Goal: Task Accomplishment & Management: Use online tool/utility

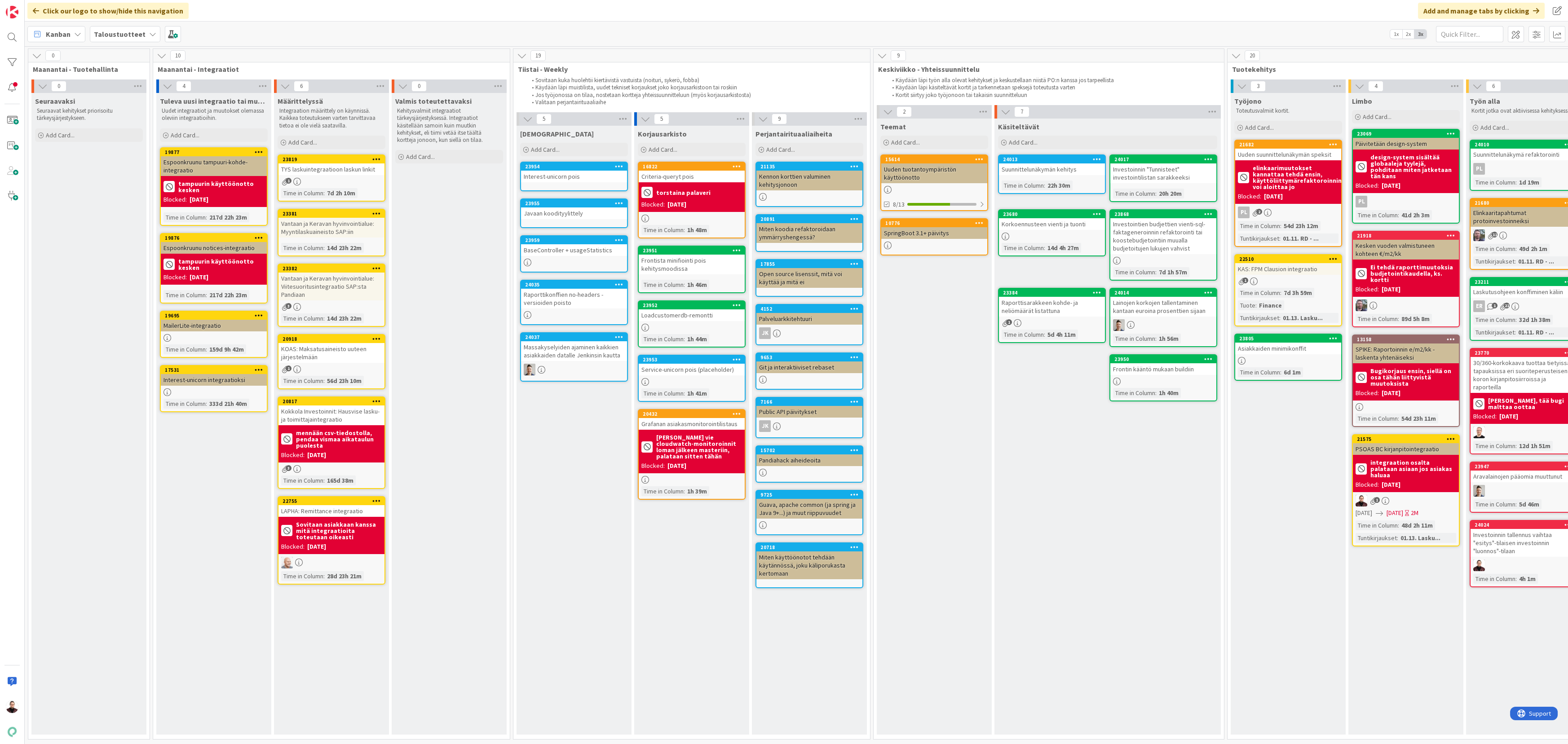
click at [1332, 143] on icon at bounding box center [1333, 144] width 9 height 6
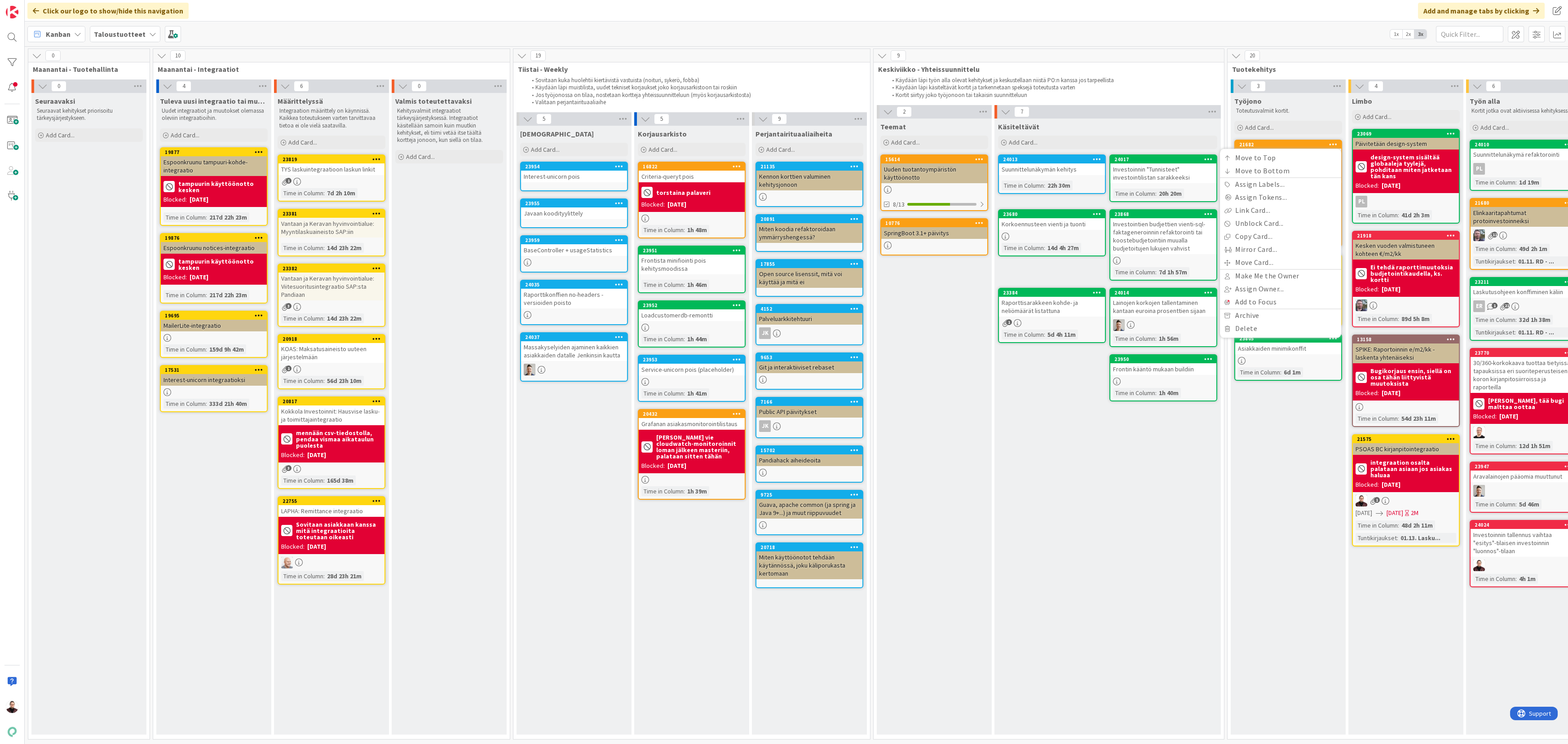
click at [1321, 71] on span "Tuotekehitys" at bounding box center [1579, 69] width 694 height 9
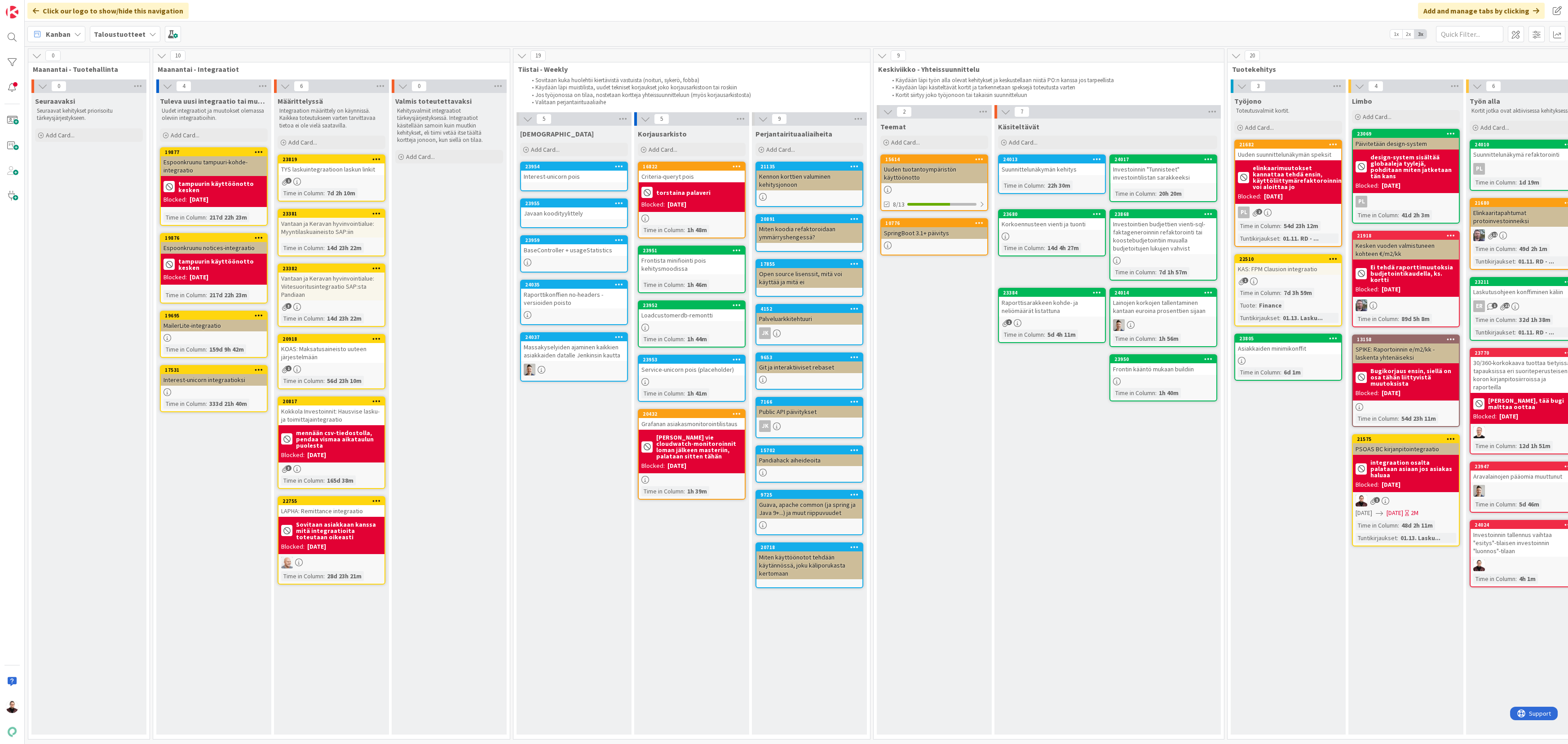
click at [1330, 144] on icon at bounding box center [1333, 144] width 9 height 6
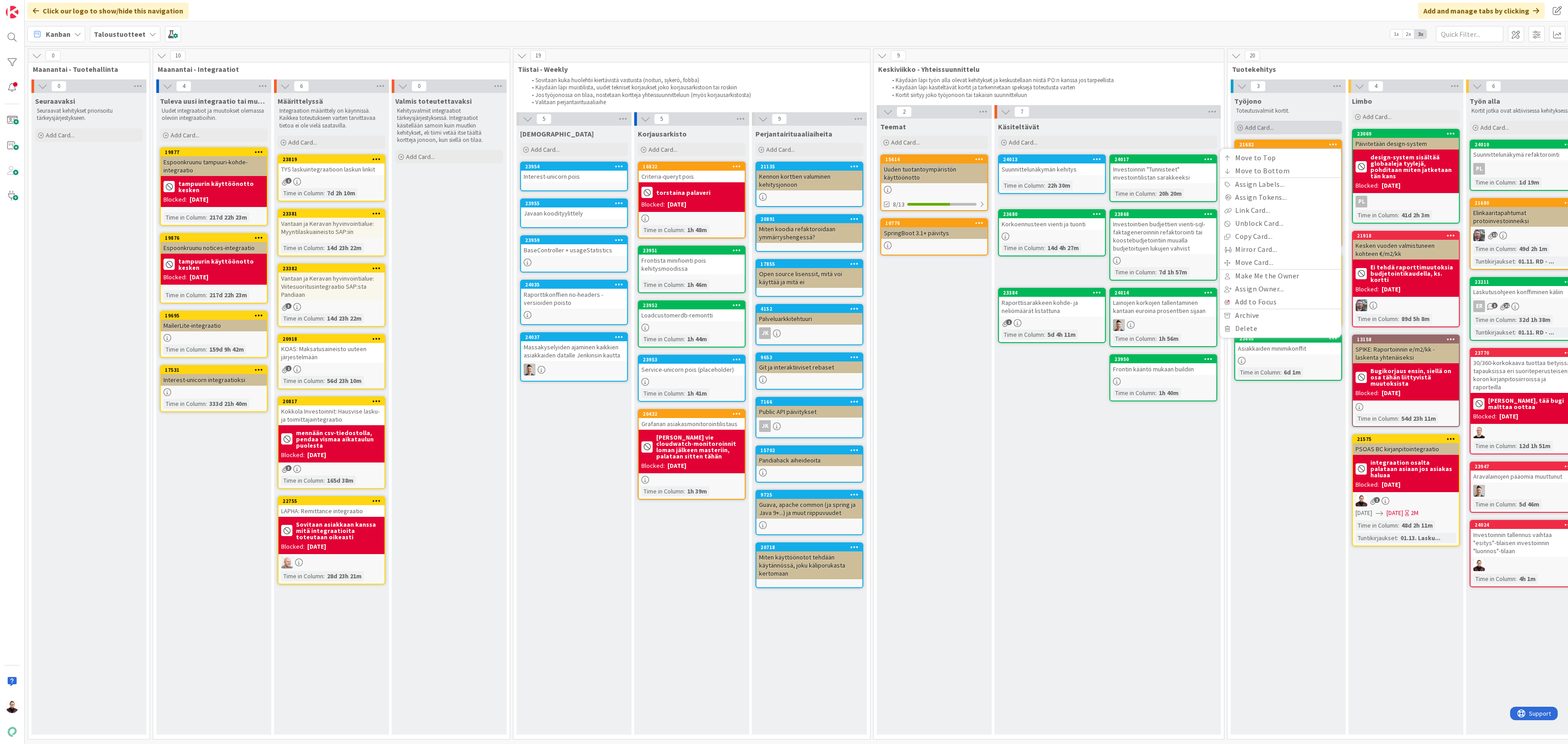
click at [1334, 134] on div "Add Card..." at bounding box center [1288, 127] width 108 height 14
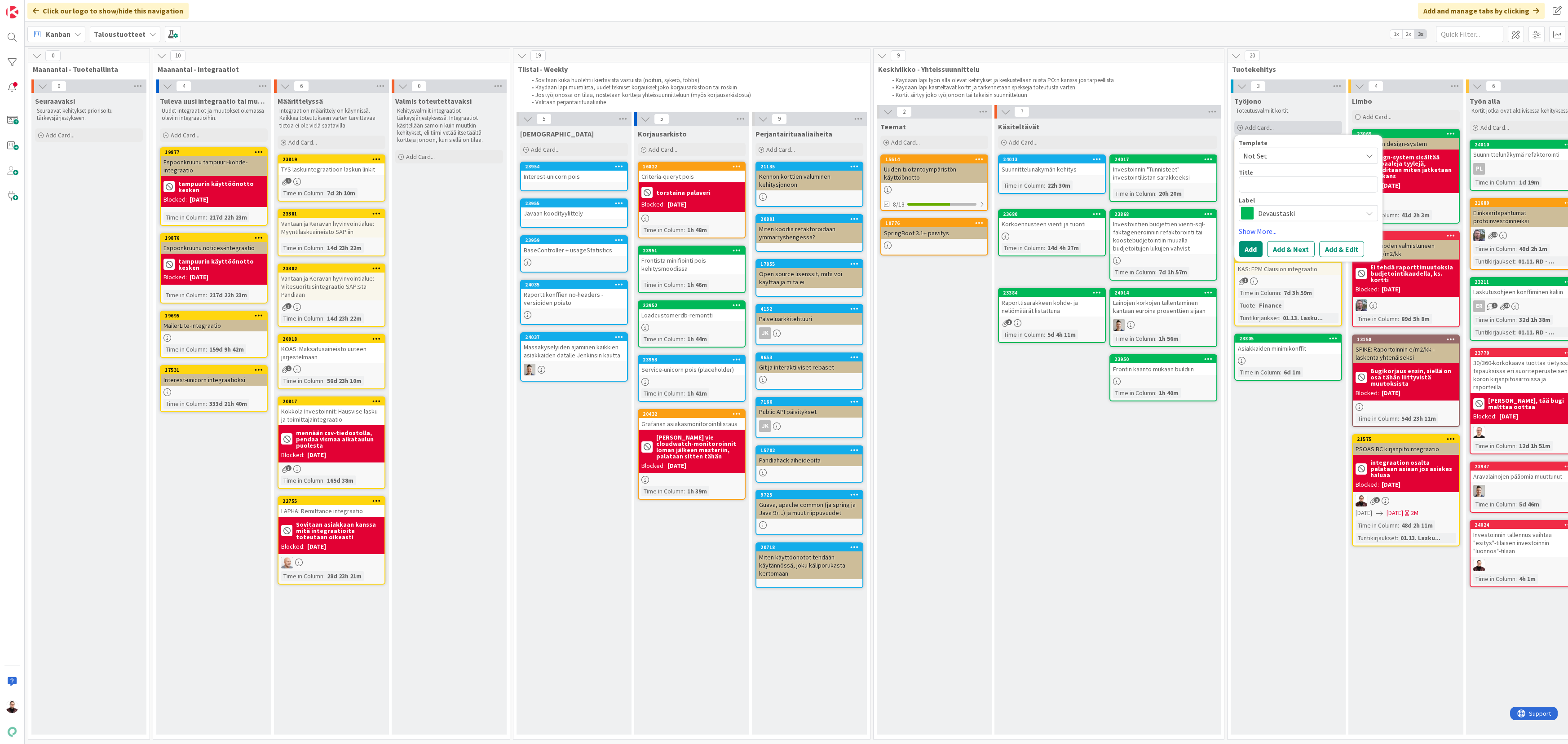
click at [1334, 134] on div "Add Card..." at bounding box center [1288, 127] width 108 height 14
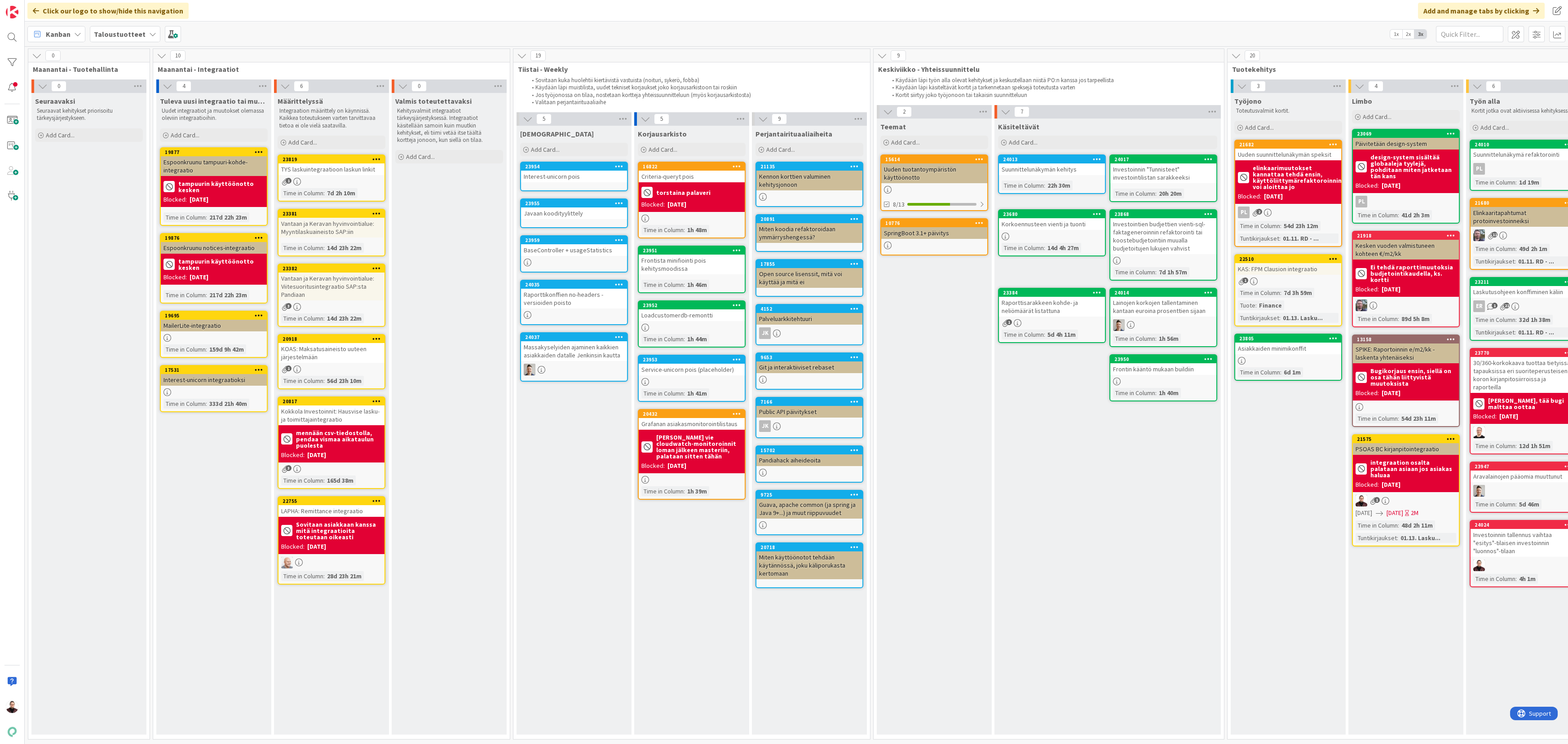
click at [1336, 142] on icon at bounding box center [1333, 144] width 9 height 6
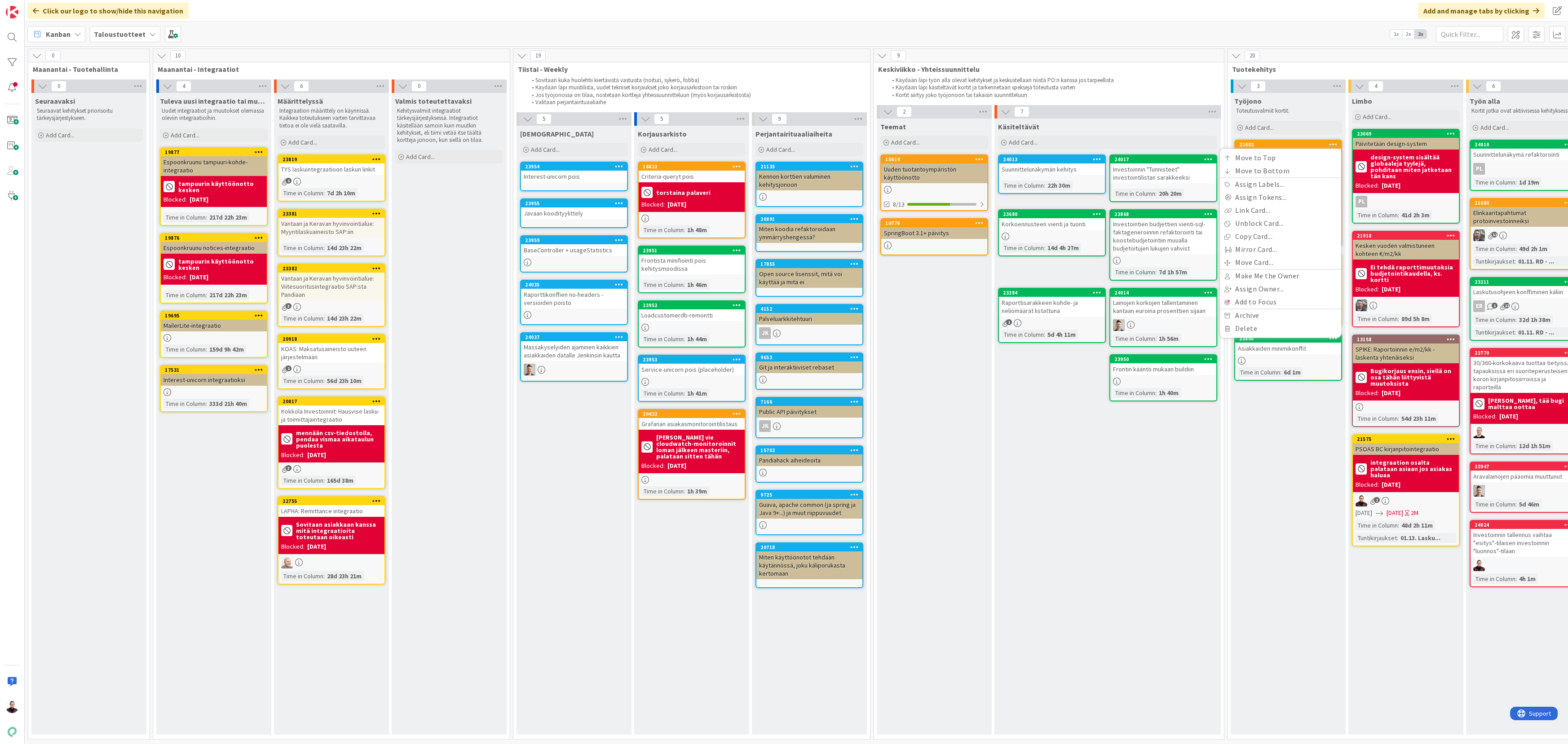
click at [1312, 140] on div "21682 Move to Top Move to Bottom Assign Labels... Assign Tokens... Link Card...…" at bounding box center [1288, 144] width 106 height 8
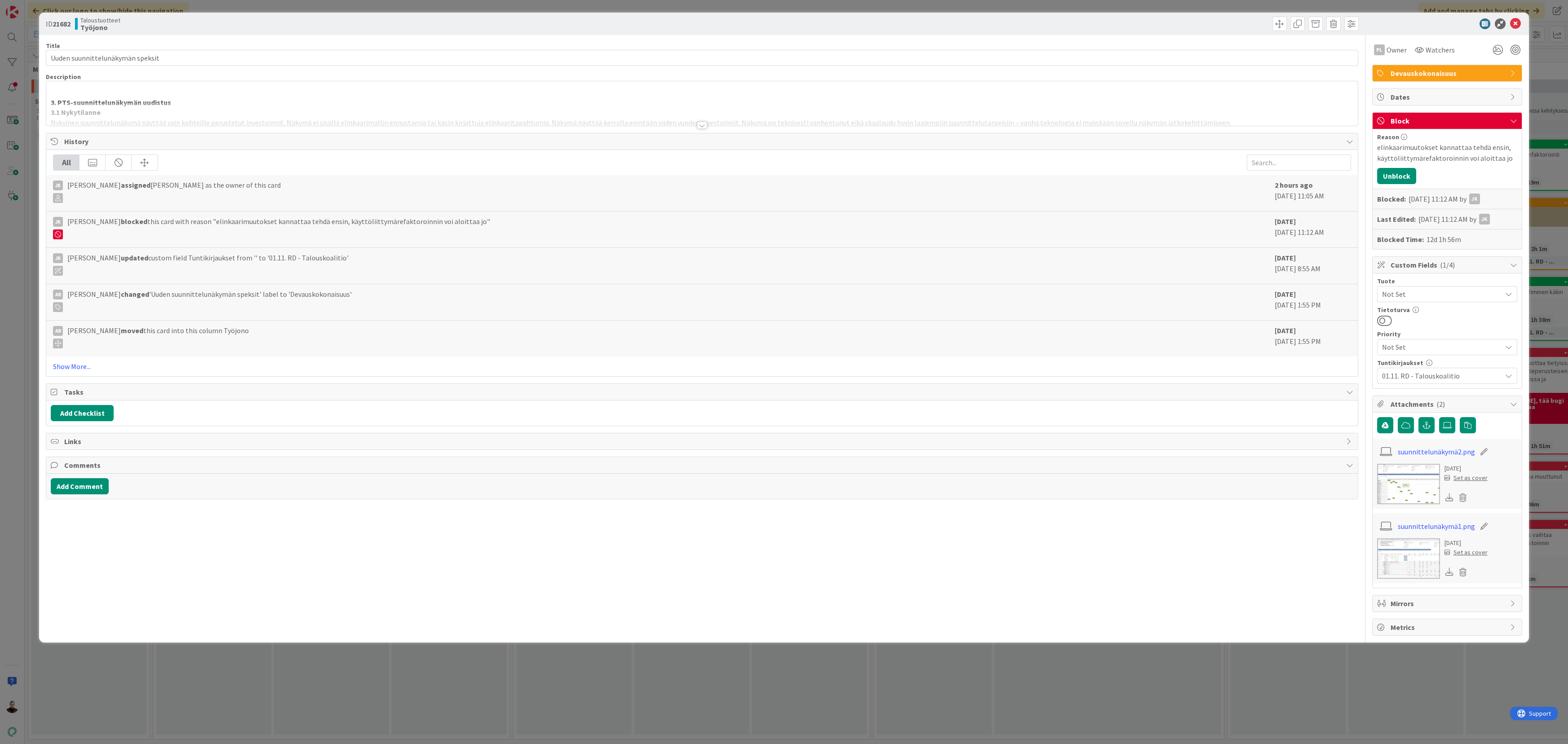
click at [1291, 637] on div "ID 21682 Taloustuotteet Työjono Title 32 / 128 Uuden suunnittelunäkymän speksit…" at bounding box center [784, 328] width 1489 height 630
click at [1286, 656] on div "ID 21682 Taloustuotteet Työjono Title 32 / 128 Uuden suunnittelunäkymän speksit…" at bounding box center [784, 372] width 1568 height 744
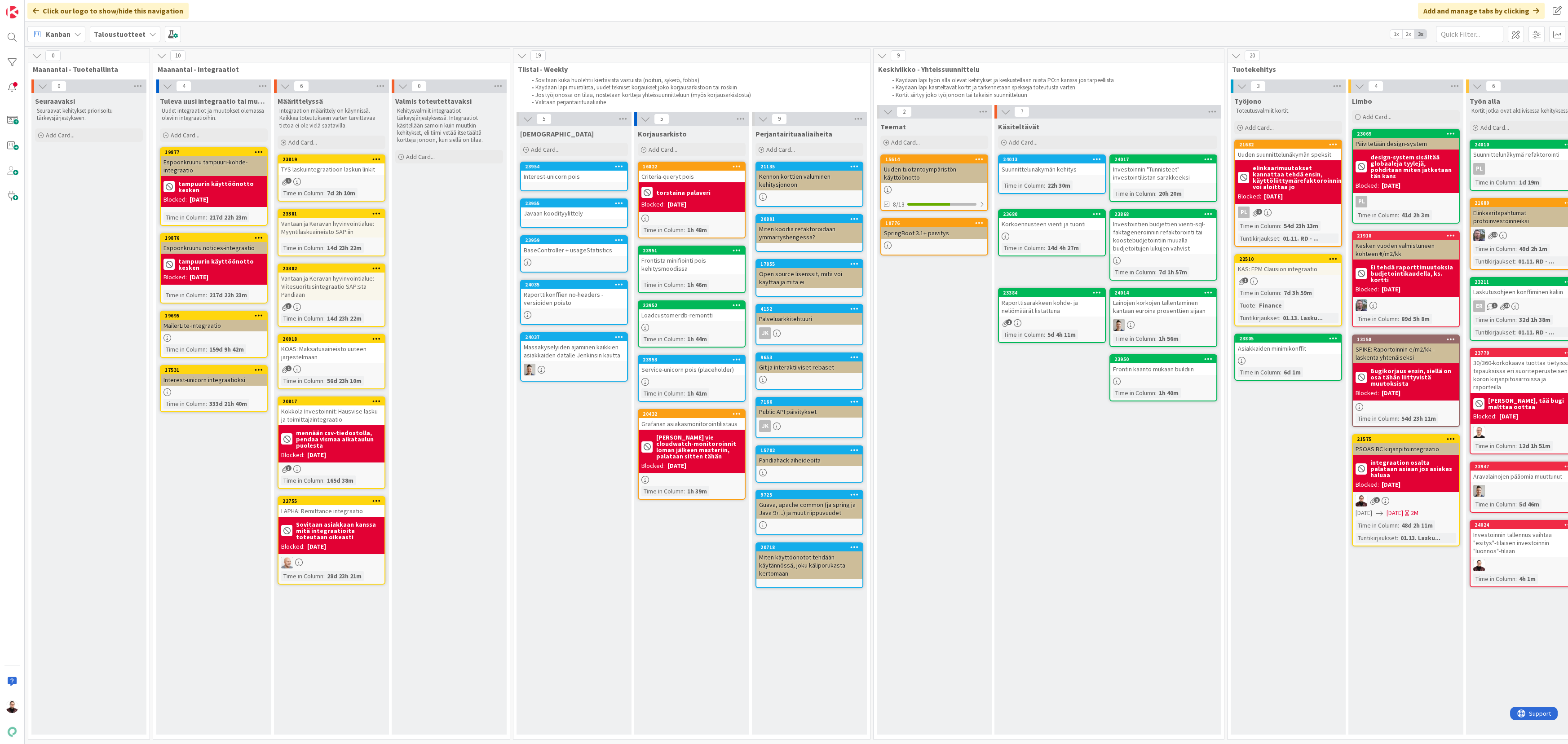
click at [1276, 154] on div "Uuden suunnittelunäkymän speksit" at bounding box center [1288, 155] width 106 height 12
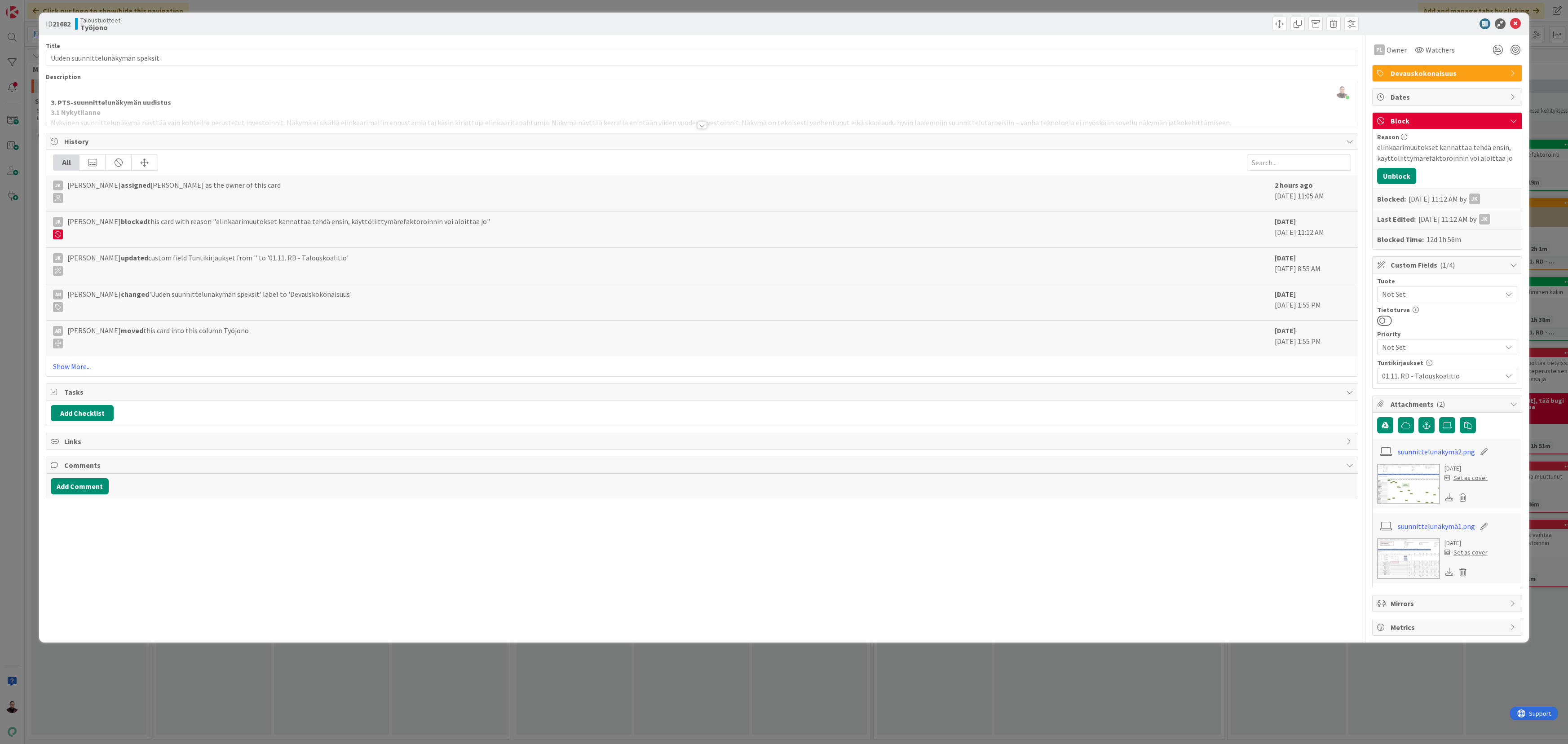
click at [1187, 690] on div "ID 21682 Taloustuotteet Työjono Title 32 / 128 Uuden suunnittelunäkymän speksit…" at bounding box center [784, 372] width 1568 height 744
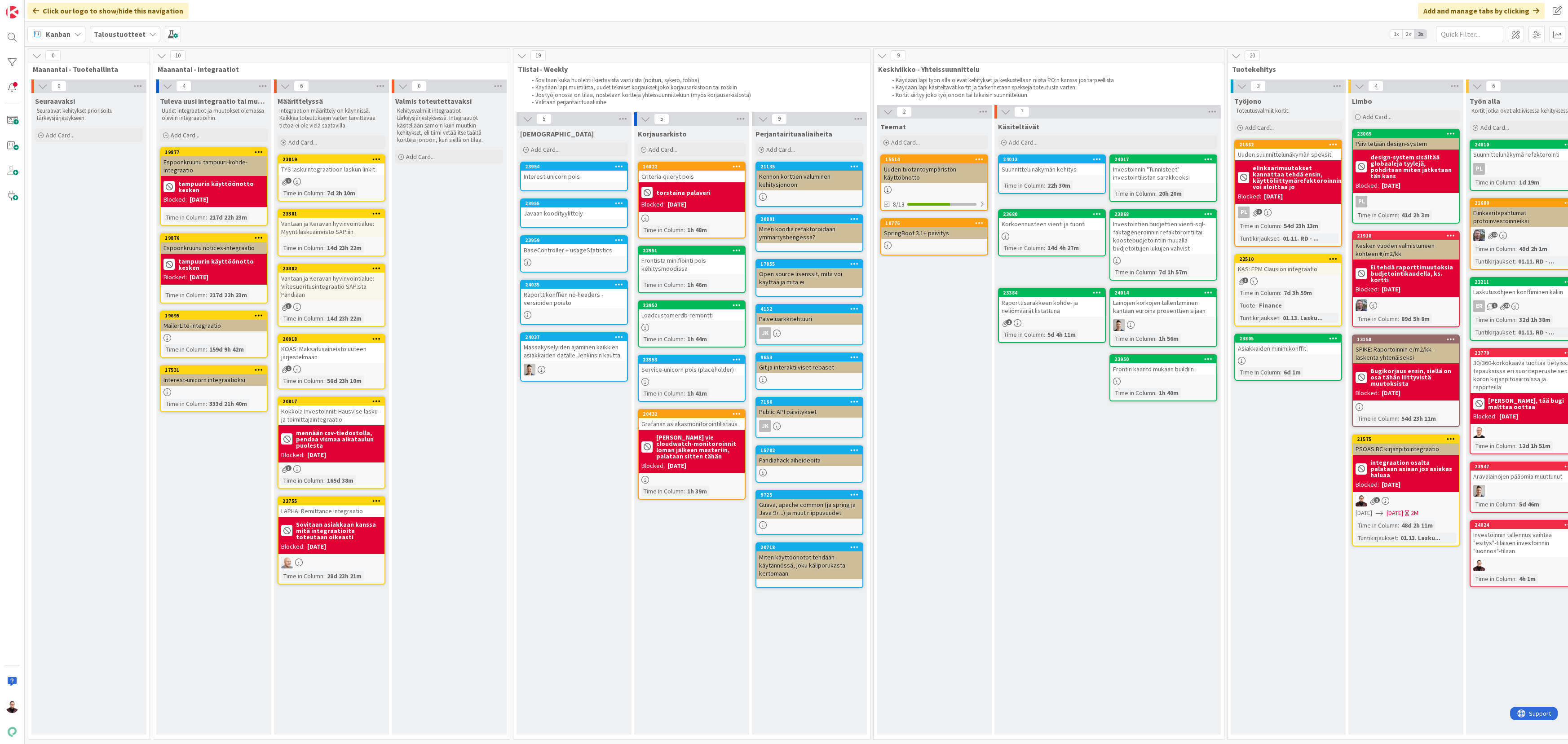
drag, startPoint x: 1295, startPoint y: 256, endPoint x: 1567, endPoint y: 503, distance: 367.4
